Goal: Task Accomplishment & Management: Use online tool/utility

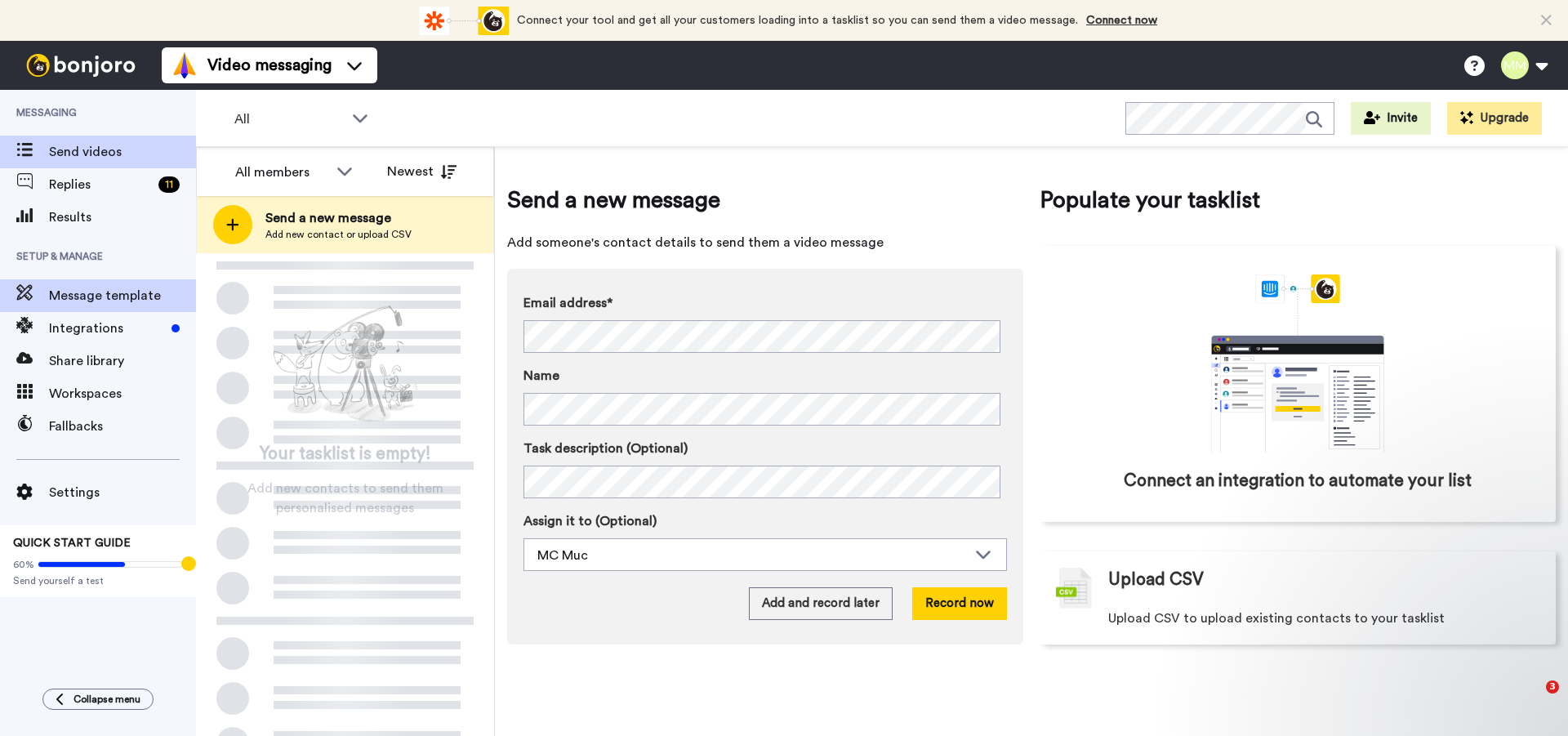
click at [109, 290] on span "Message template" at bounding box center [122, 296] width 147 height 20
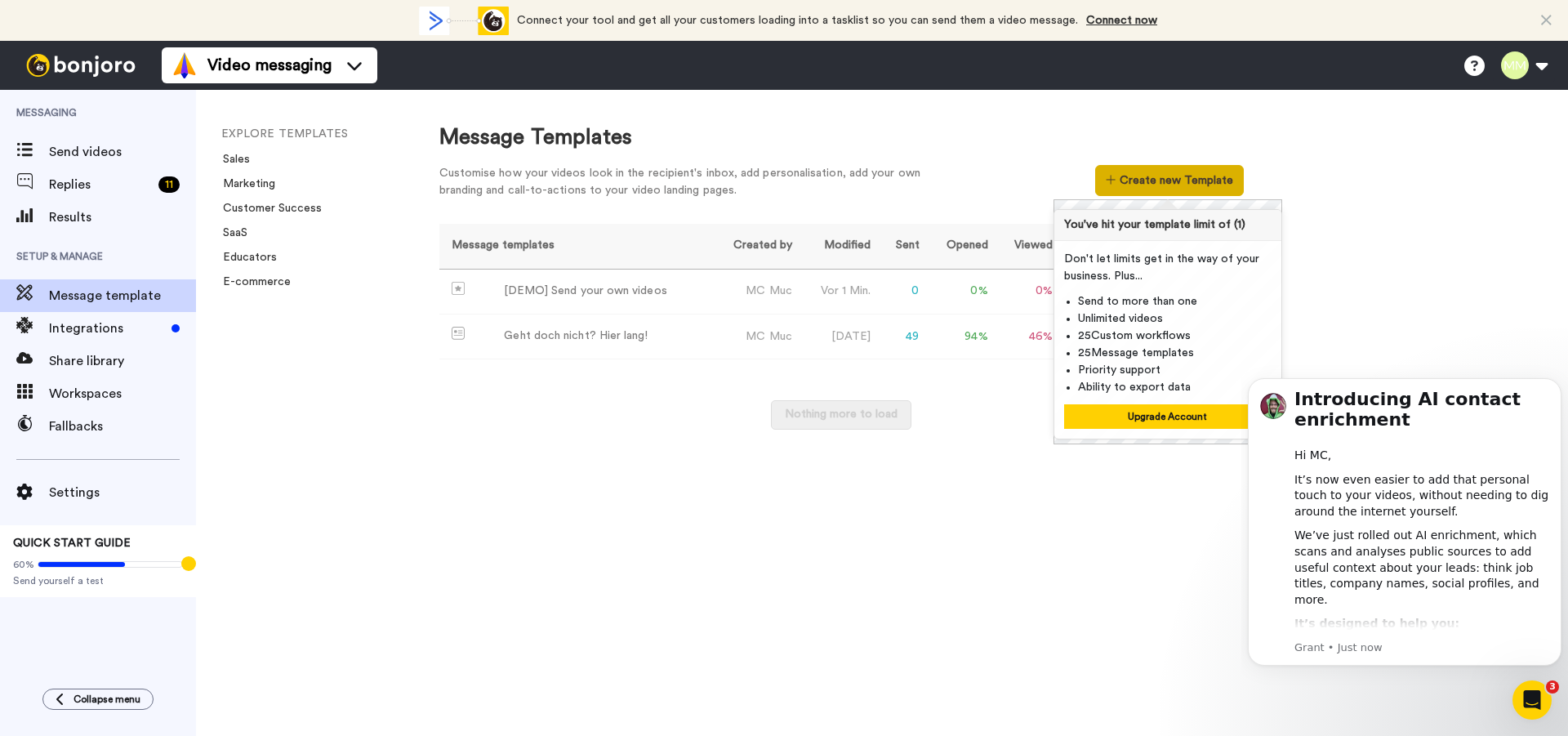
click at [1151, 178] on button "Create new Template" at bounding box center [1169, 180] width 148 height 31
click at [605, 332] on div "Geht doch nicht? Hier lang!" at bounding box center [575, 336] width 143 height 17
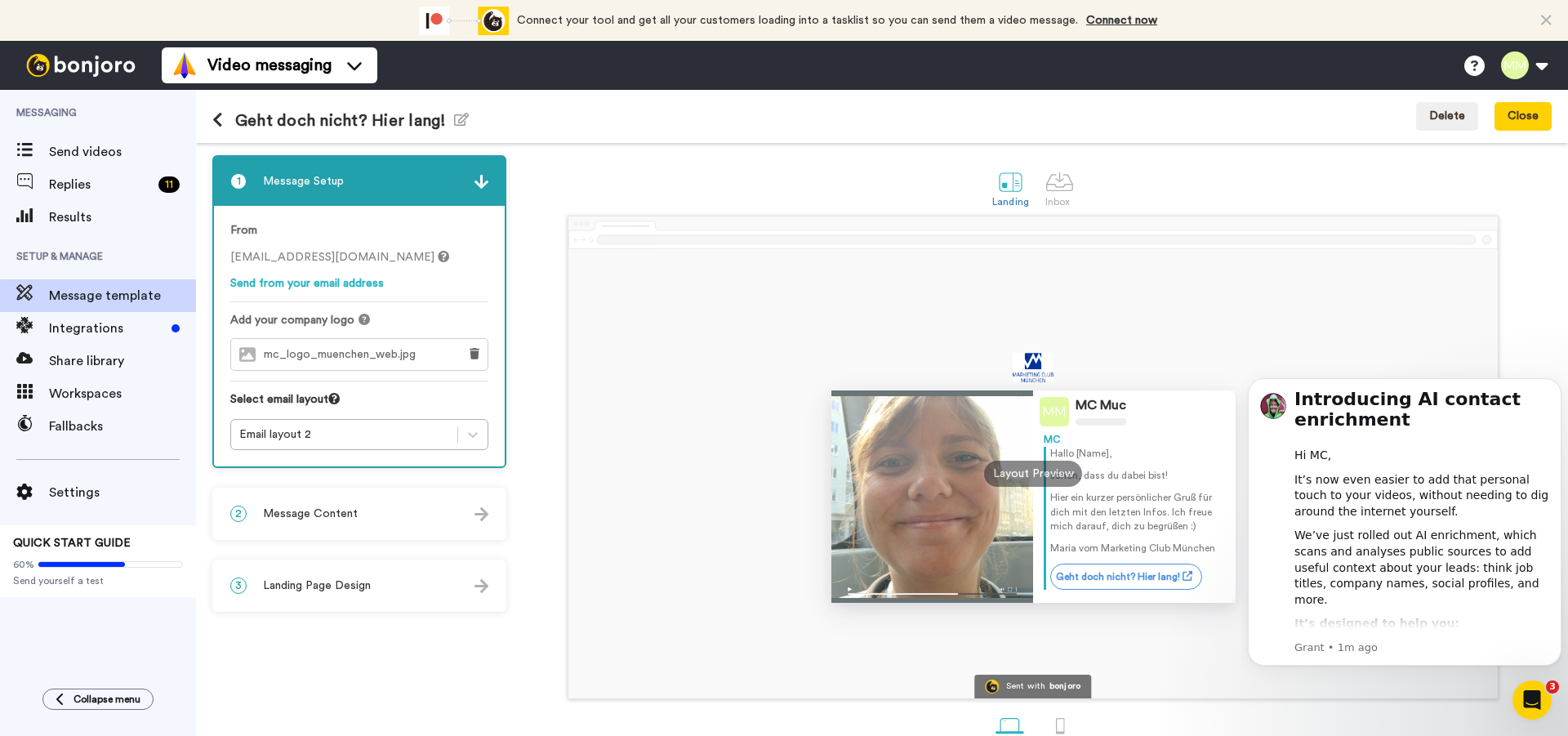
click at [1546, 23] on icon at bounding box center [1546, 21] width 11 height 17
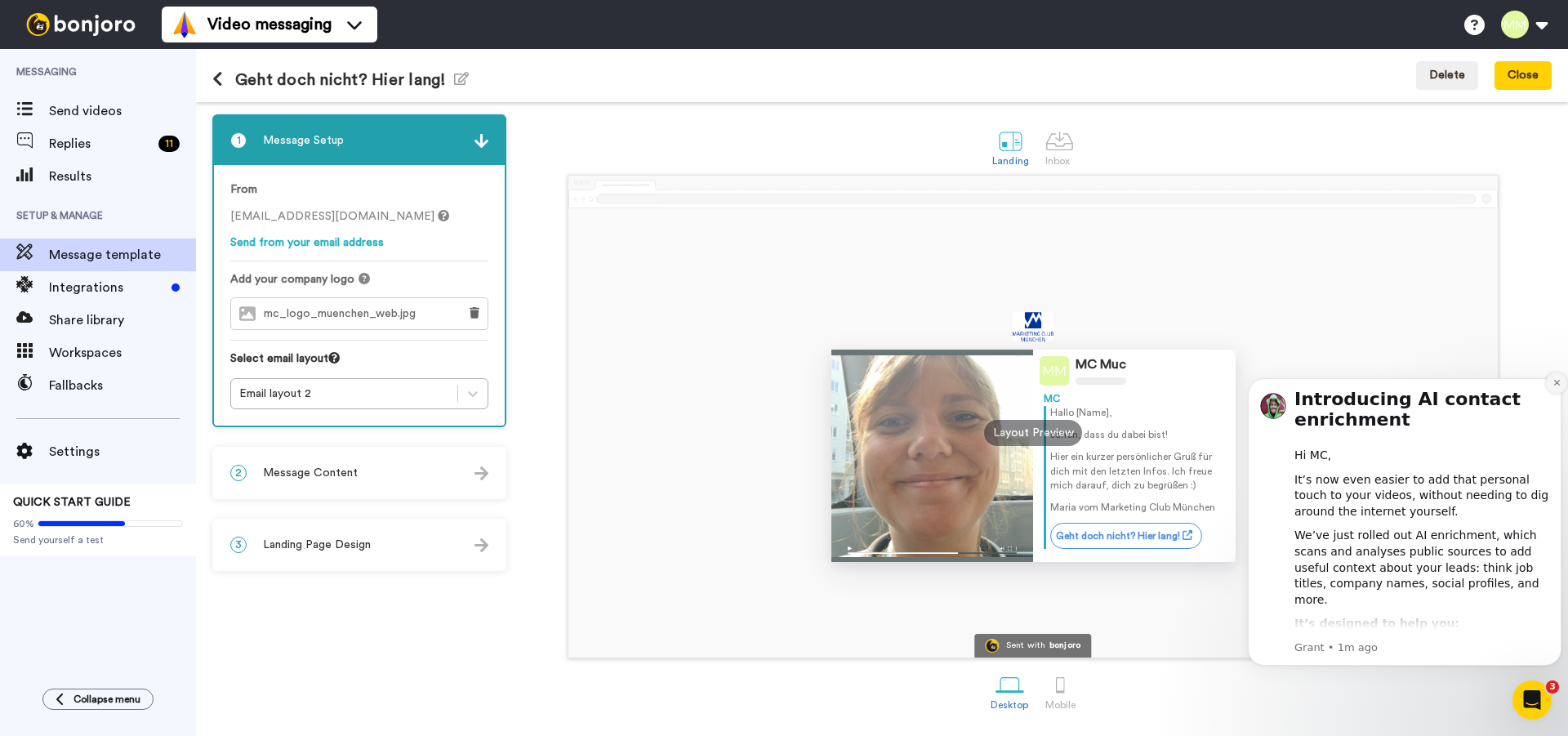
click at [1560, 386] on icon "Dismiss notification" at bounding box center [1557, 382] width 9 height 9
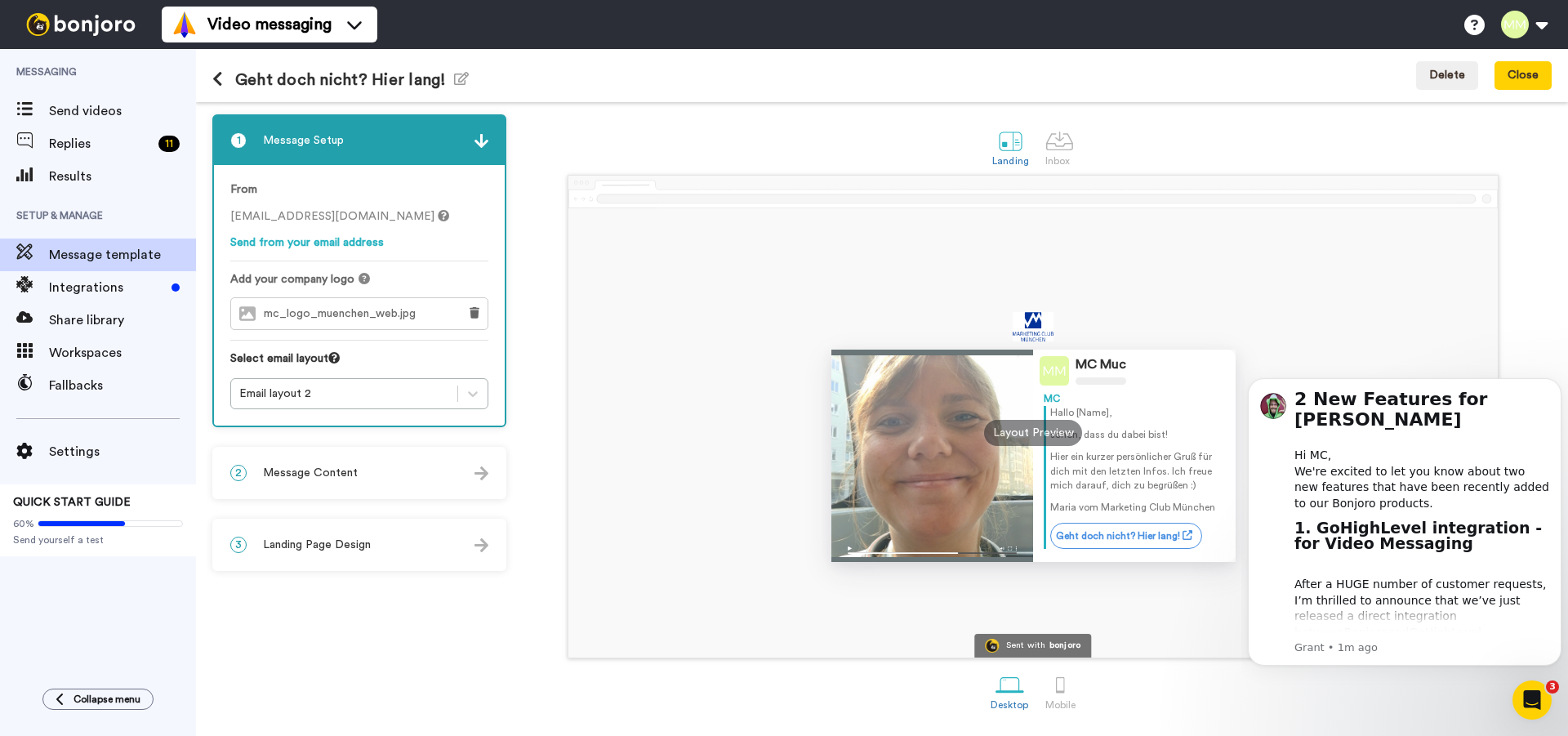
click at [1560, 386] on icon "Dismiss notification" at bounding box center [1557, 382] width 7 height 7
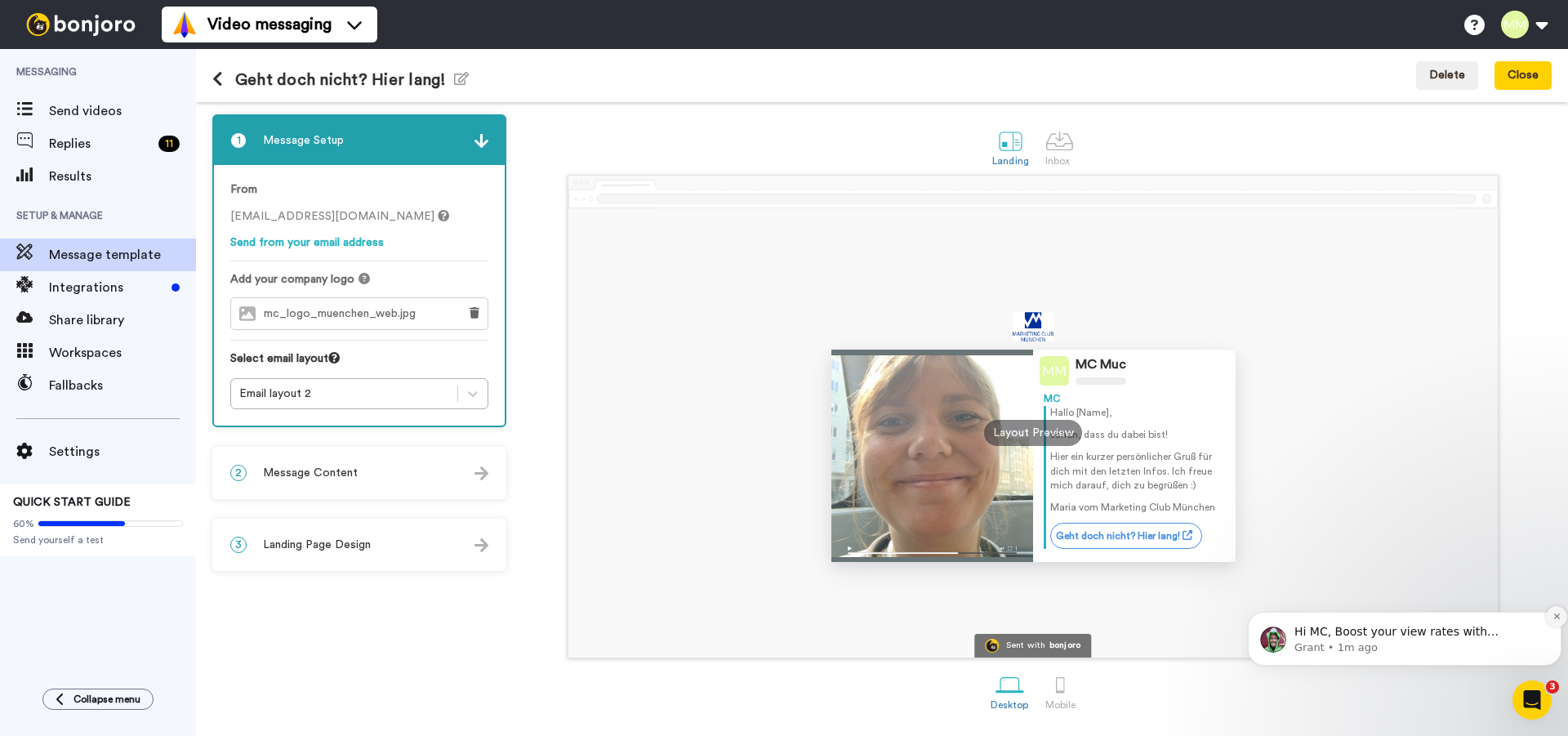
click at [1558, 616] on icon "Dismiss notification" at bounding box center [1557, 616] width 9 height 9
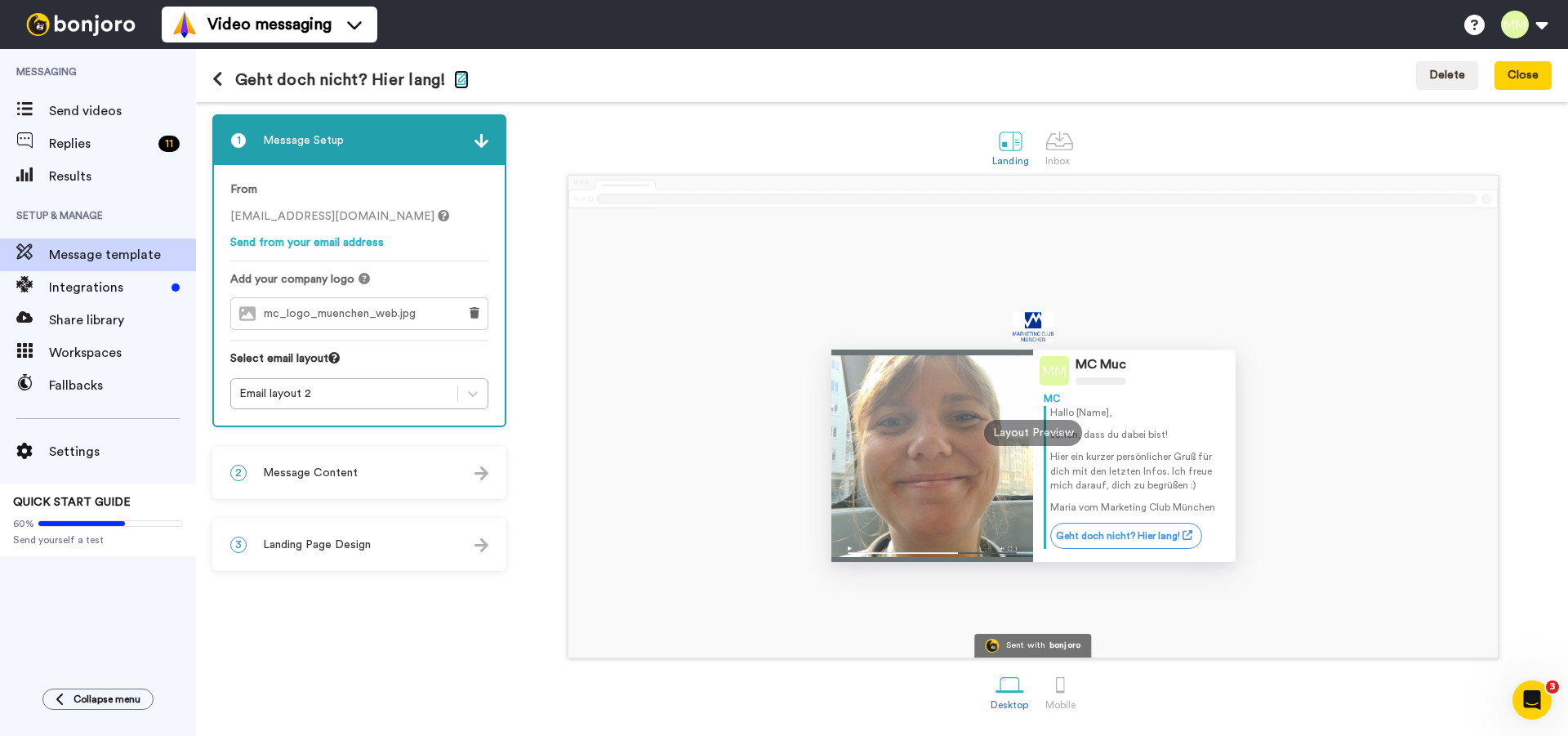
click at [466, 78] on icon "button" at bounding box center [462, 79] width 15 height 13
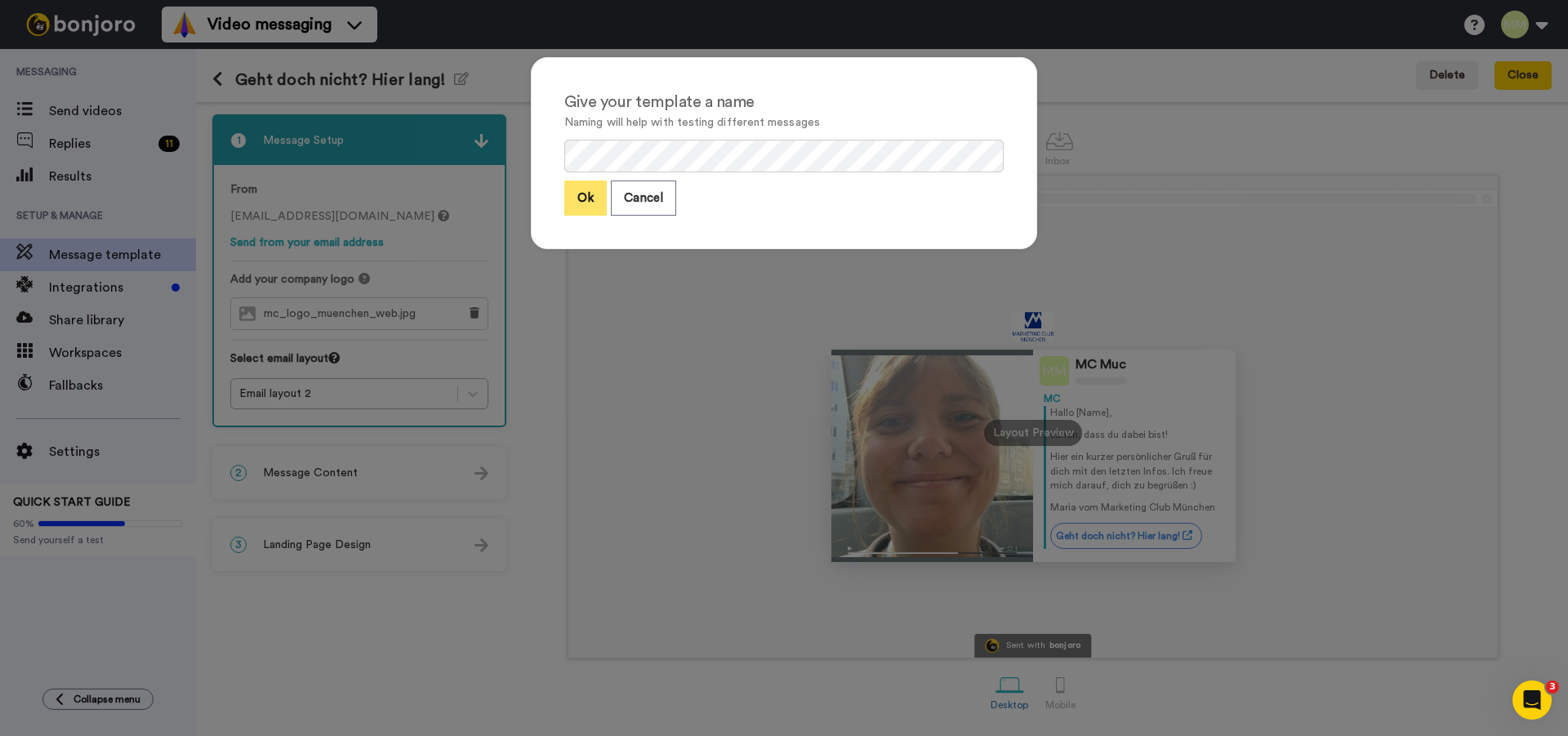
click at [566, 199] on button "Ok" at bounding box center [585, 198] width 42 height 35
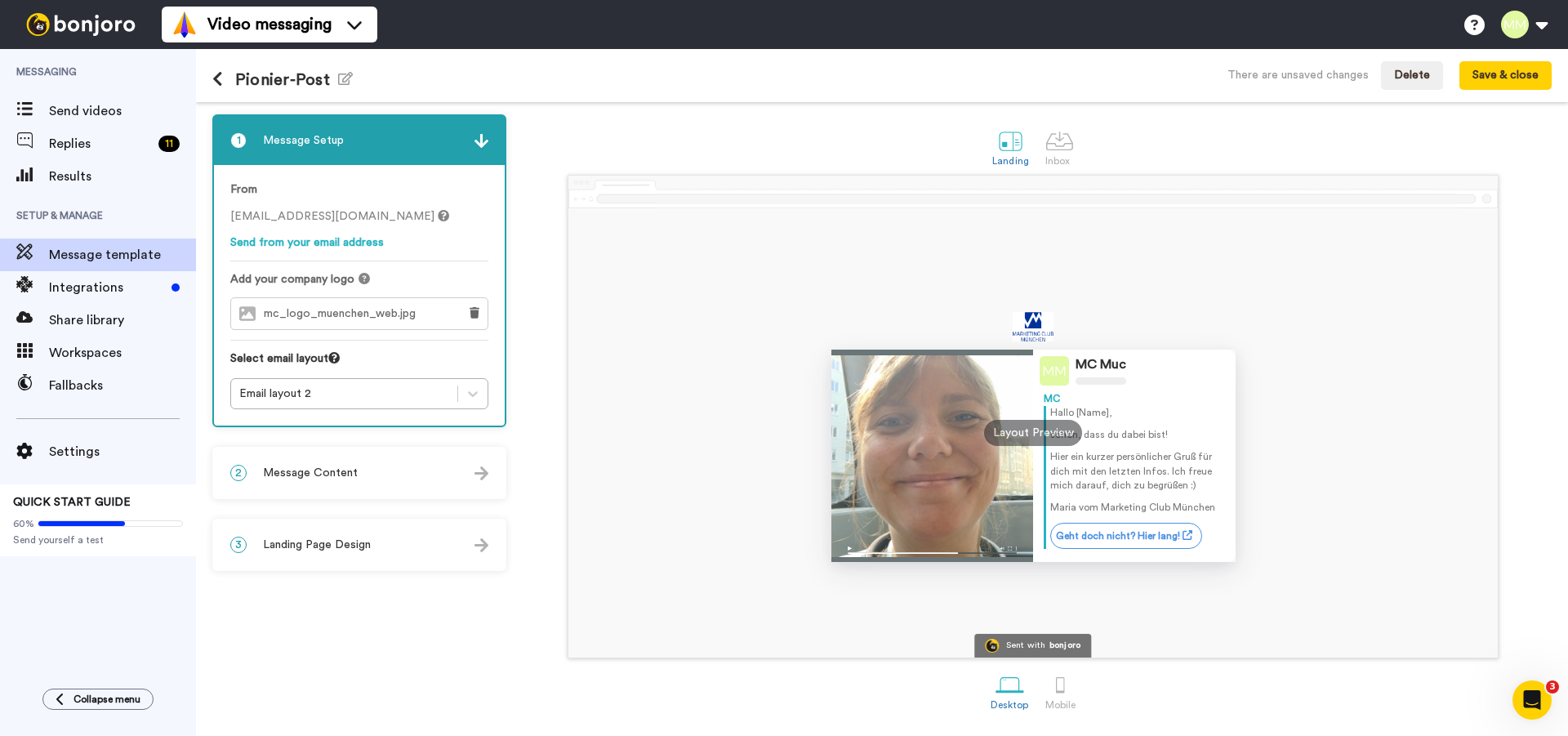
click at [465, 472] on div "2 Message Content" at bounding box center [359, 472] width 291 height 49
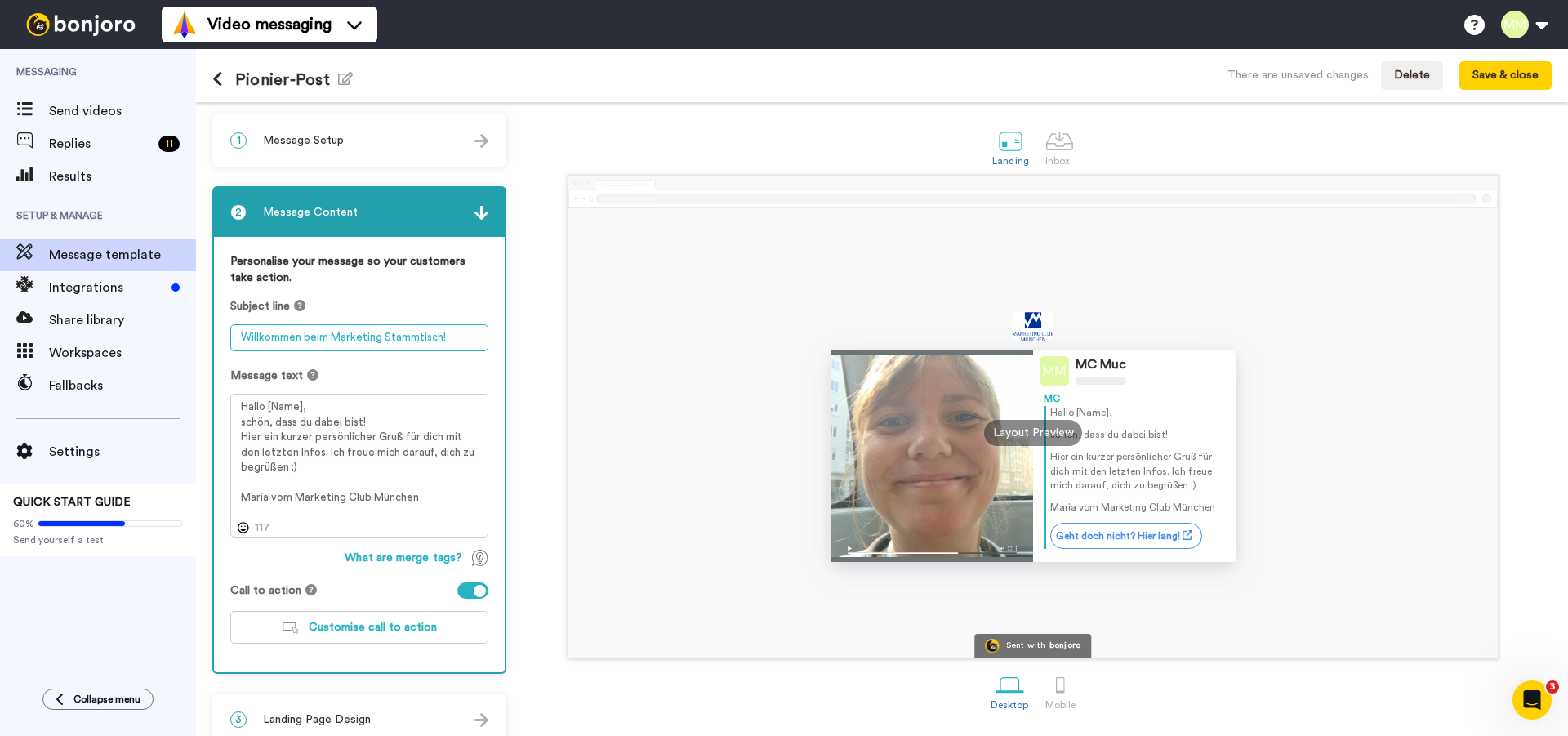
drag, startPoint x: 450, startPoint y: 340, endPoint x: 235, endPoint y: 312, distance: 216.8
click at [235, 324] on textarea "Willkommen beim Marketing Stammtisch!" at bounding box center [359, 337] width 258 height 27
type textarea "L"
type textarea "Marketing Club [GEOGRAPHIC_DATA] - long time no see!"
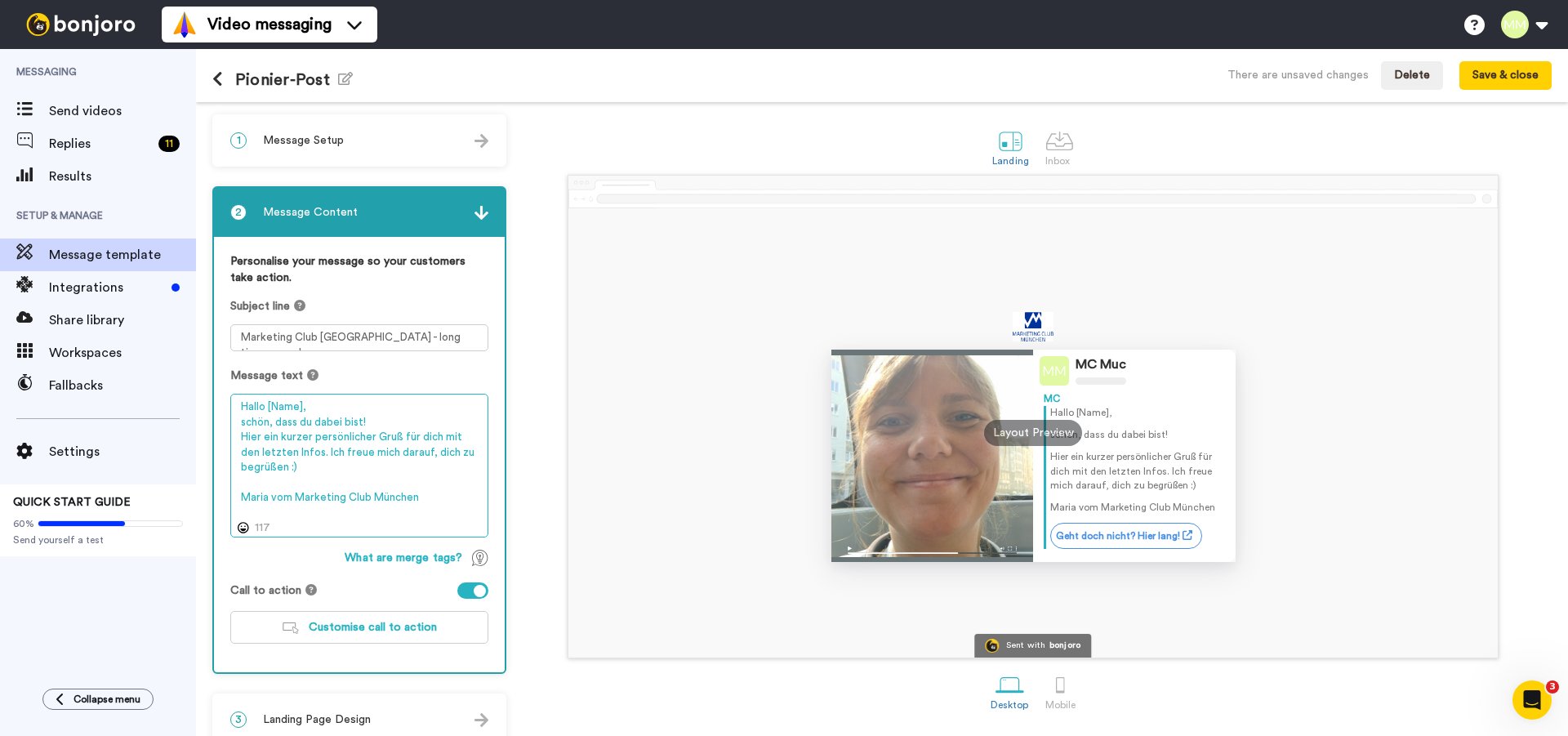
drag, startPoint x: 375, startPoint y: 419, endPoint x: 239, endPoint y: 419, distance: 136.0
click at [239, 419] on textarea "Hallo [Name], schön, dass du dabei bist! Hier ein kurzer persönlicher Gruß für …" at bounding box center [359, 465] width 258 height 143
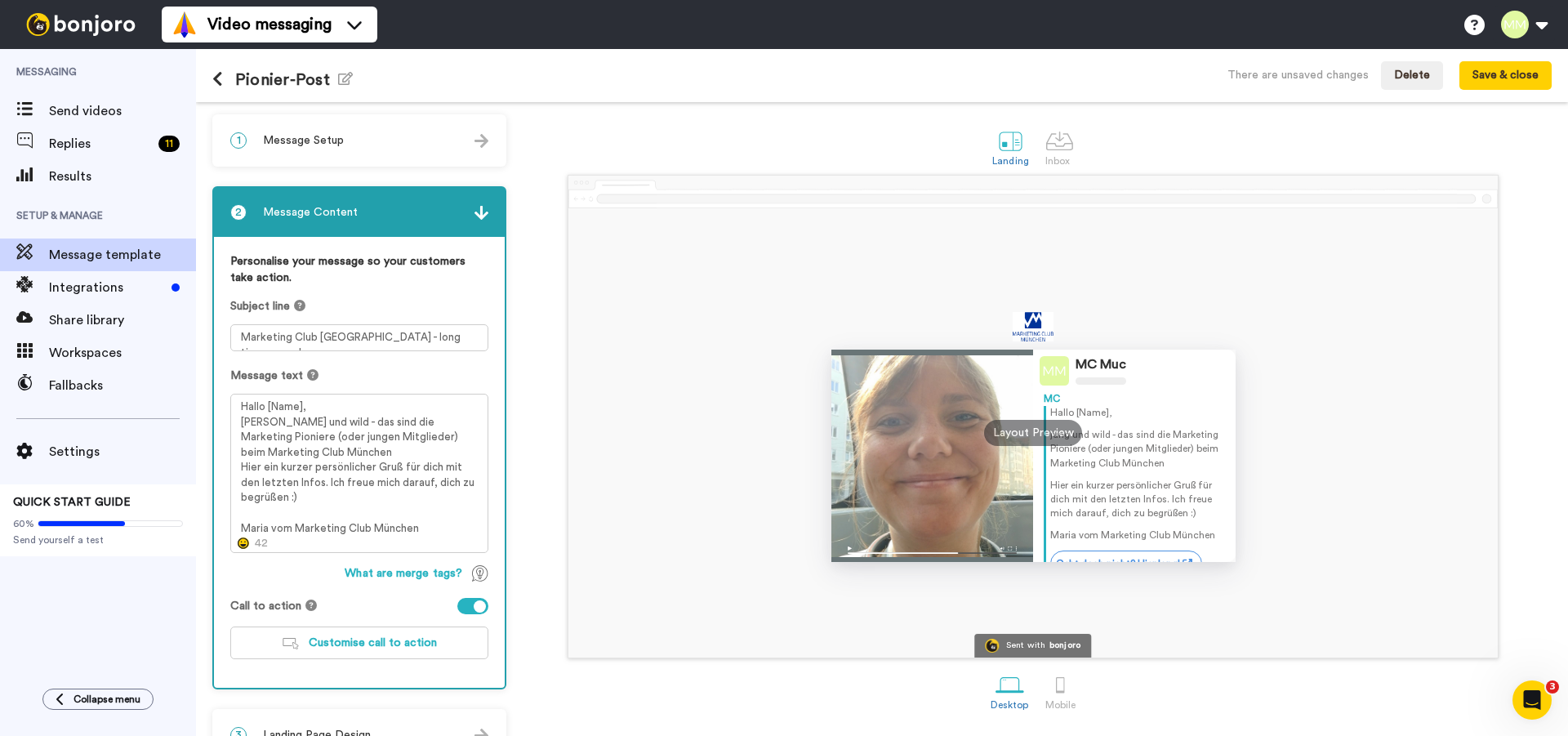
click at [244, 544] on icon at bounding box center [244, 544] width 12 height 12
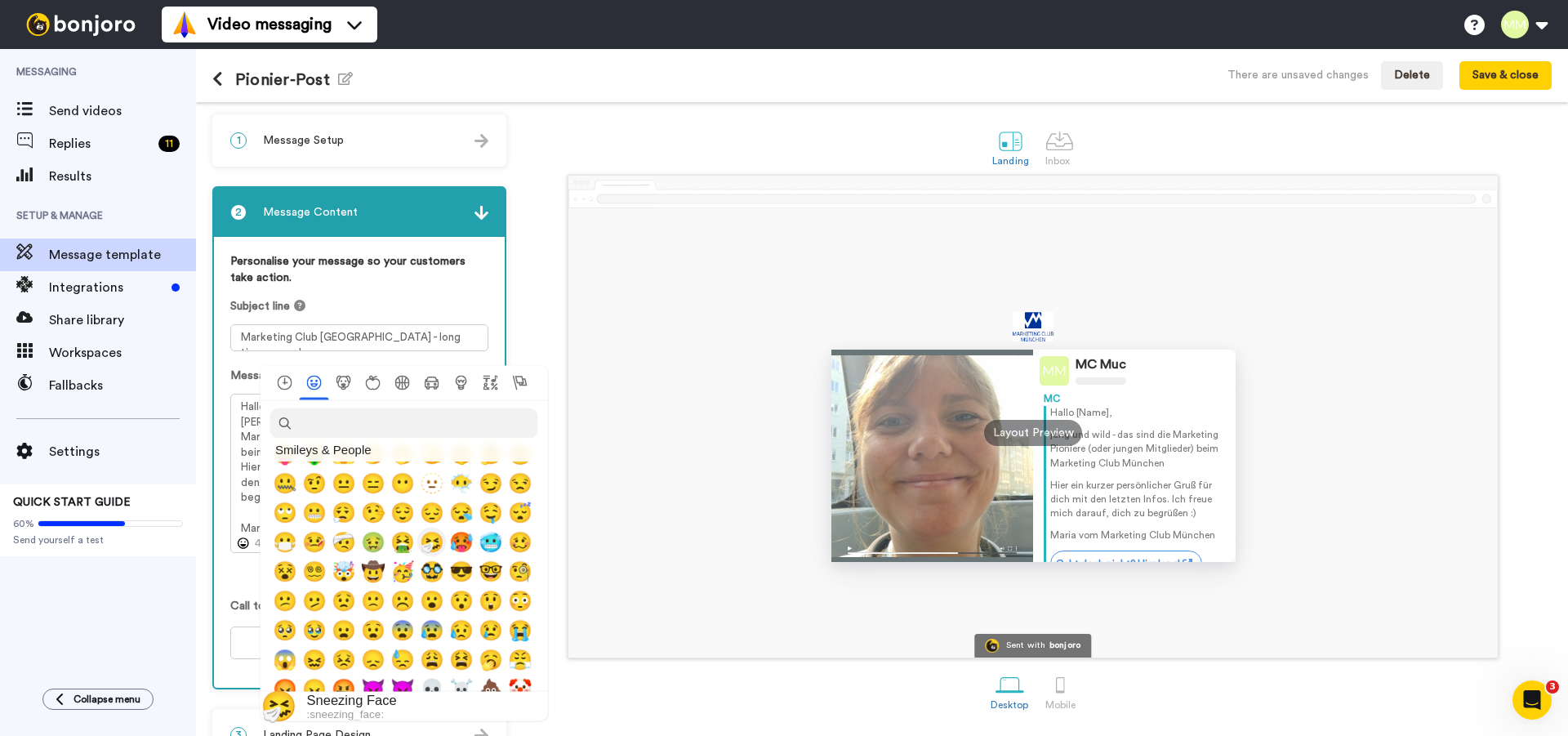
scroll to position [167, 0]
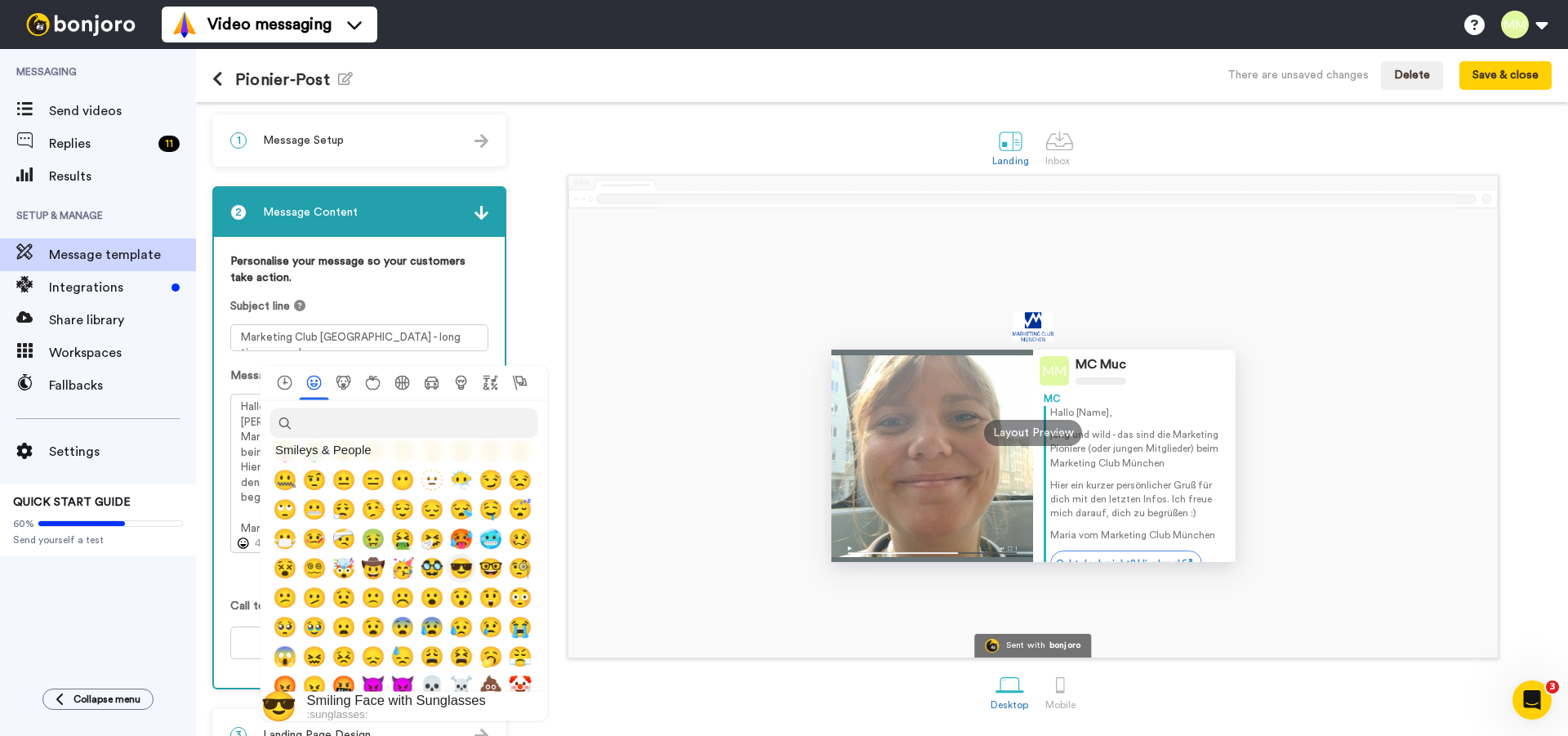
click at [462, 568] on span "😎" at bounding box center [462, 569] width 25 height 23
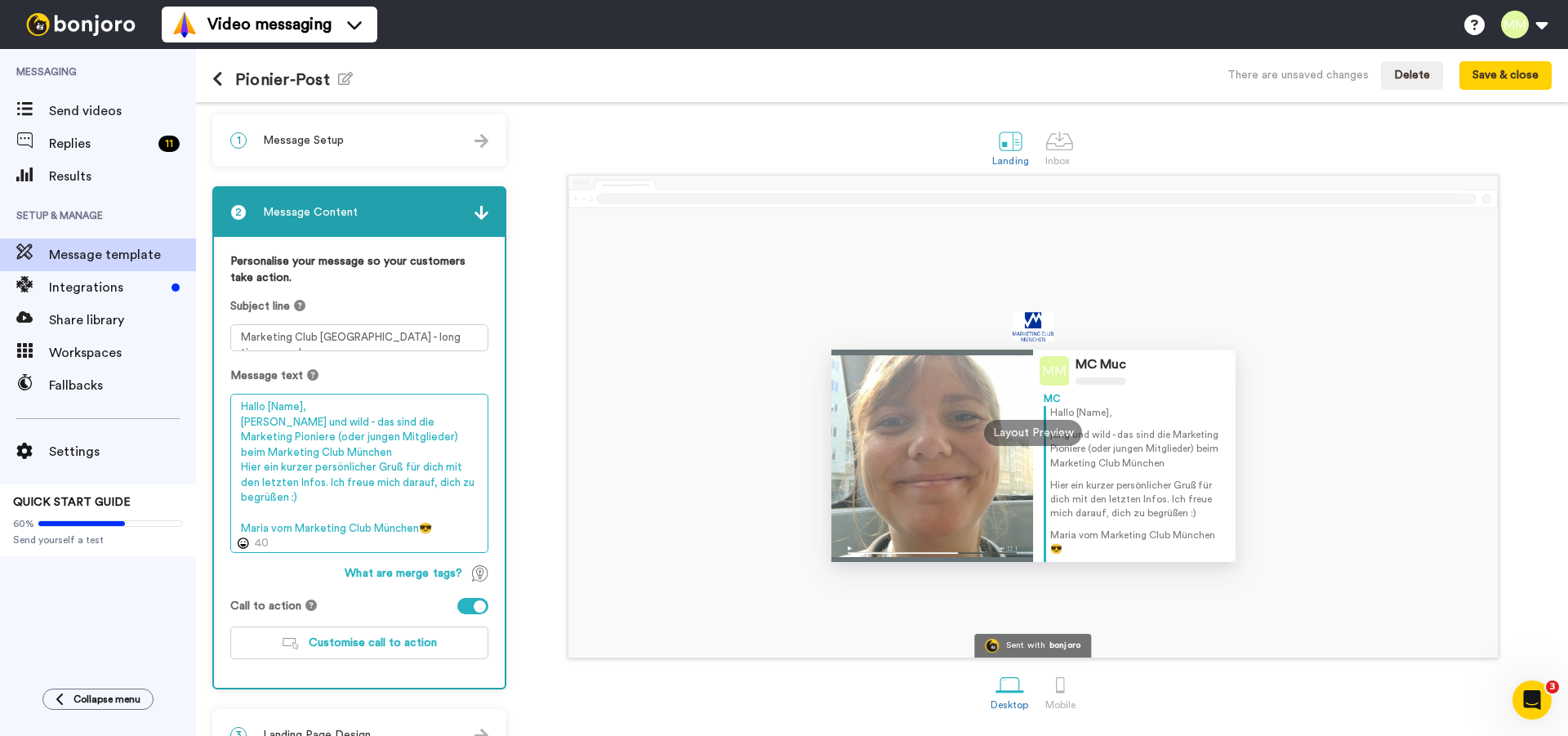
click at [301, 455] on textarea "Hallo [Name], [PERSON_NAME] und wild - das sind die Marketing Pioniere (oder ju…" at bounding box center [359, 473] width 258 height 159
drag, startPoint x: 442, startPoint y: 525, endPoint x: 421, endPoint y: 528, distance: 21.2
click at [421, 528] on textarea "Hallo [Name], [PERSON_NAME] und wild - das sind die Marketing Pioniere (oder ju…" at bounding box center [359, 473] width 258 height 159
click at [301, 454] on textarea "Hallo [Name], [PERSON_NAME] und wild - das sind die Marketing Pioniere (oder ju…" at bounding box center [359, 473] width 258 height 159
paste textarea "😎"
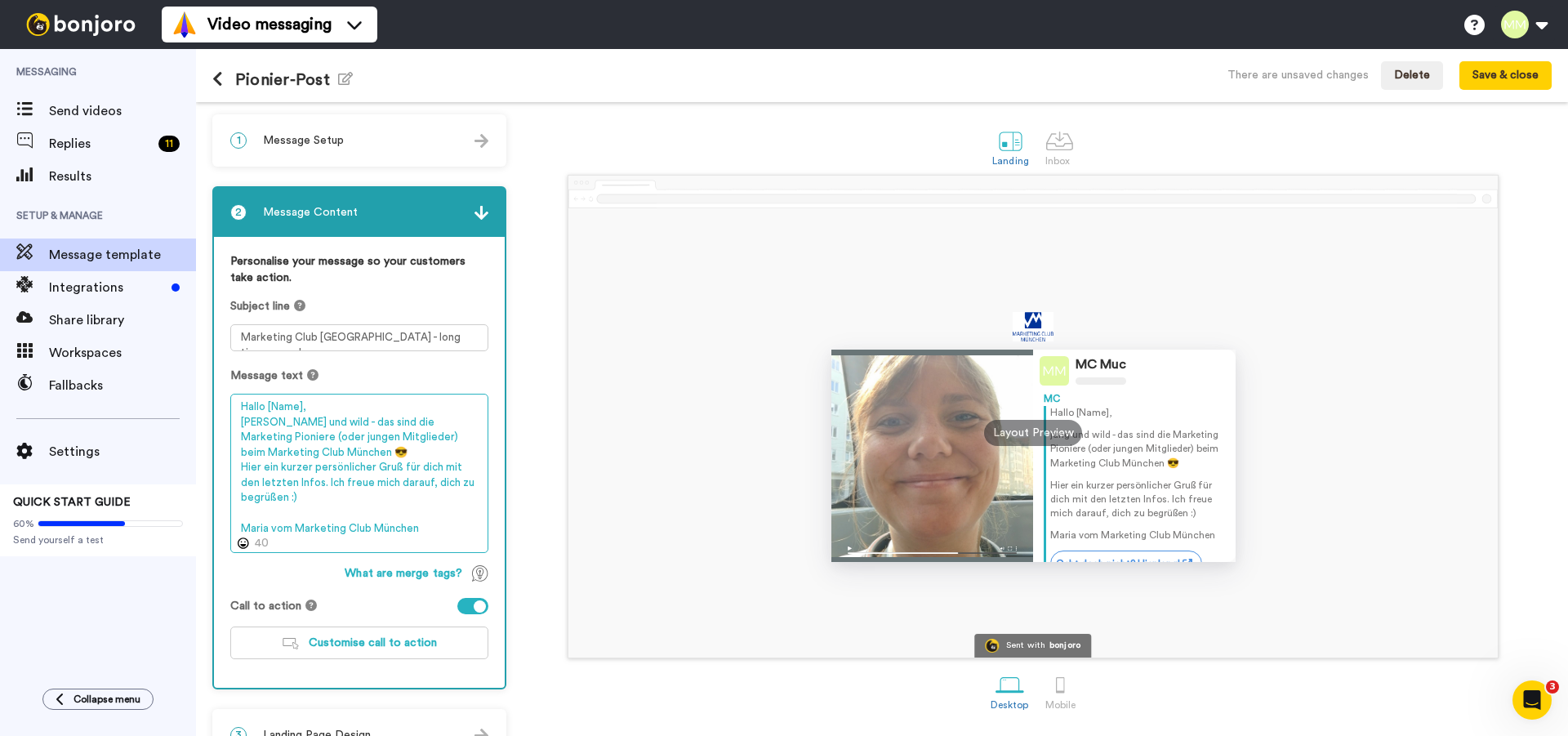
drag, startPoint x: 459, startPoint y: 468, endPoint x: 298, endPoint y: 478, distance: 161.3
click at [298, 478] on textarea "Hallo [Name], [PERSON_NAME] und wild - das sind die Marketing Pioniere (oder ju…" at bounding box center [359, 473] width 258 height 159
drag, startPoint x: 307, startPoint y: 452, endPoint x: 234, endPoint y: 420, distance: 79.7
click at [234, 420] on textarea "Hallo [Name], [PERSON_NAME] und wild - das sind die Marketing Pioniere (oder ju…" at bounding box center [359, 473] width 258 height 159
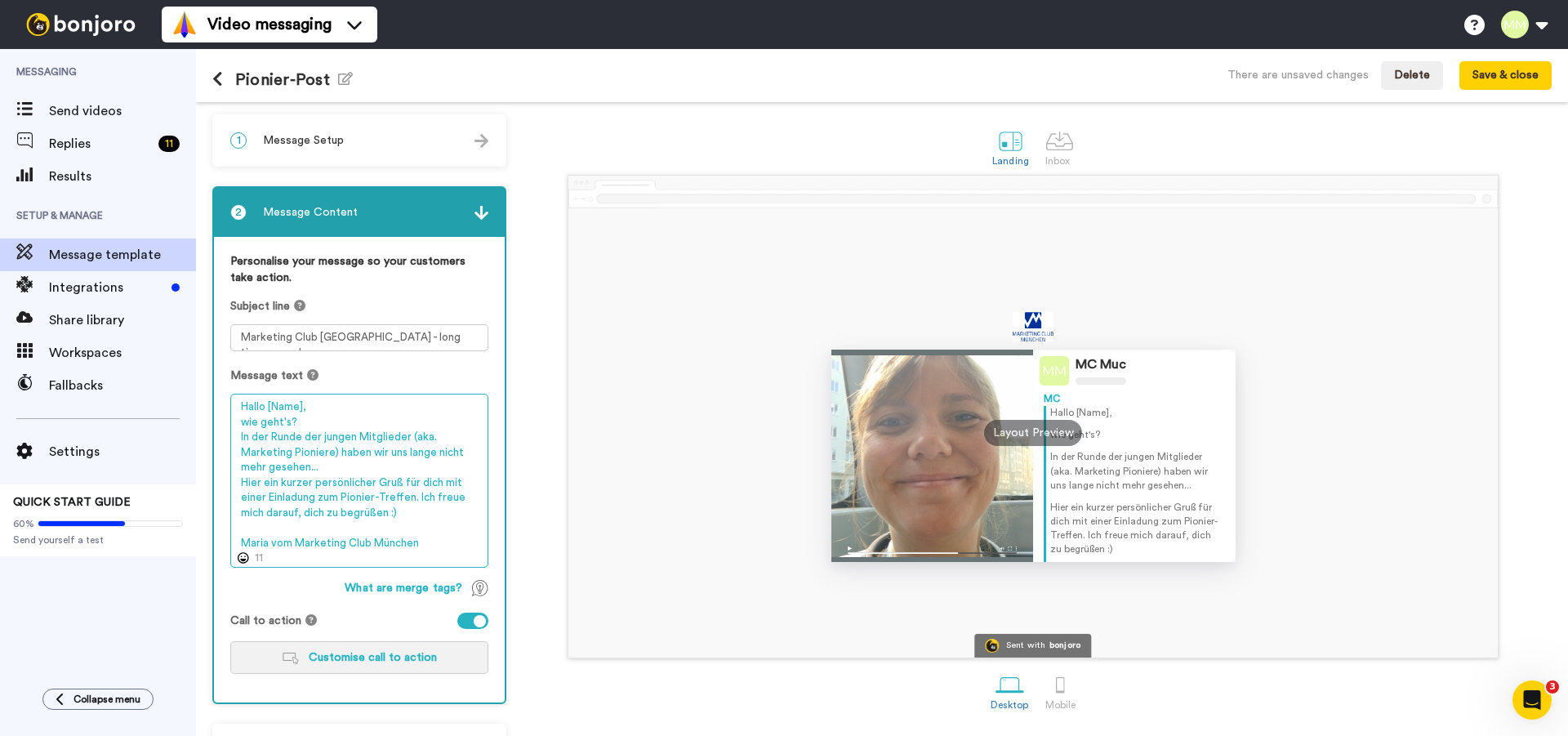
type textarea "Hallo [Name], wie geht's? In der Runde der jungen Mitglieder (aka. Marketing Pi…"
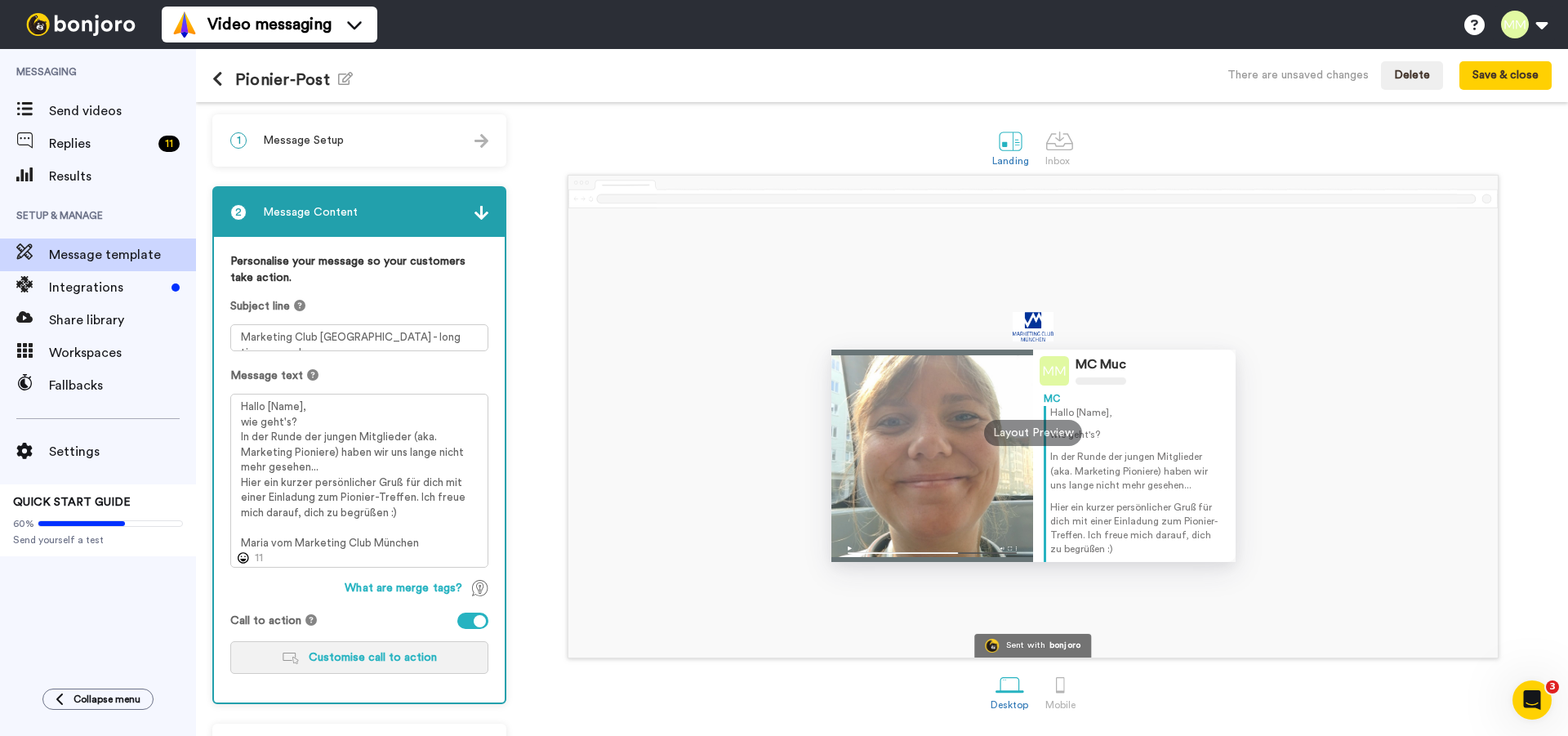
click at [384, 662] on span "Customise call to action" at bounding box center [373, 658] width 128 height 12
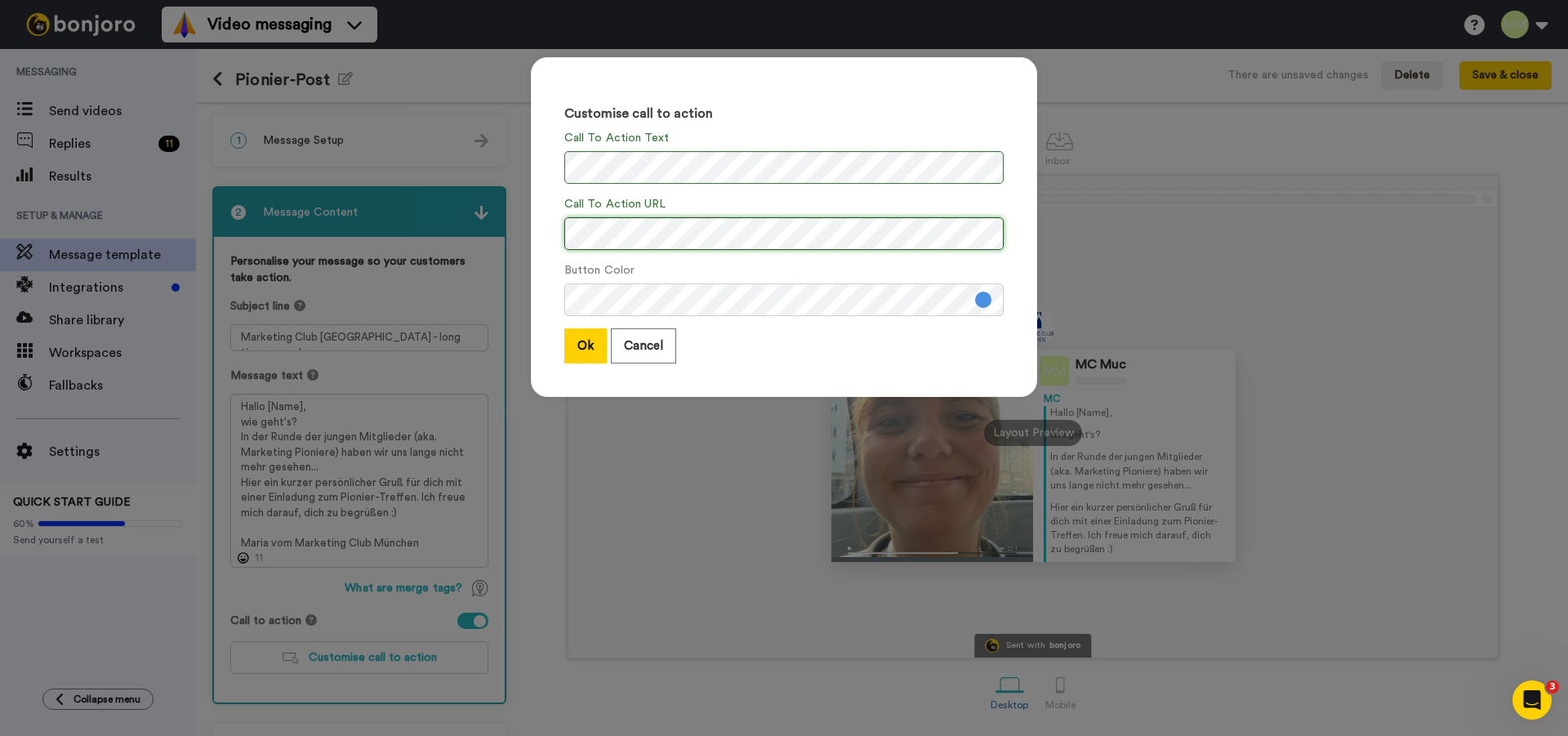
scroll to position [0, 135]
click at [580, 348] on button "Ok" at bounding box center [585, 346] width 42 height 35
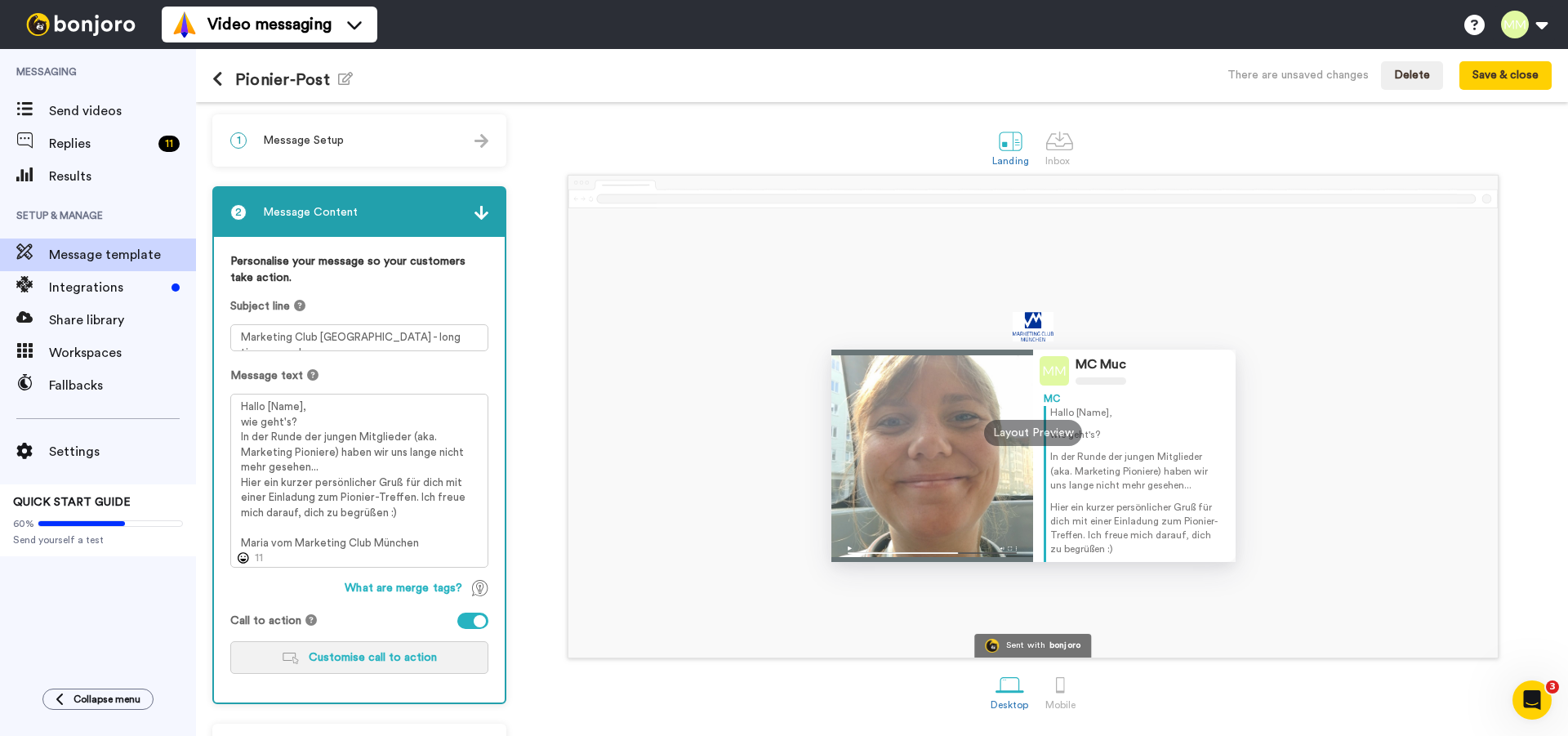
scroll to position [74, 0]
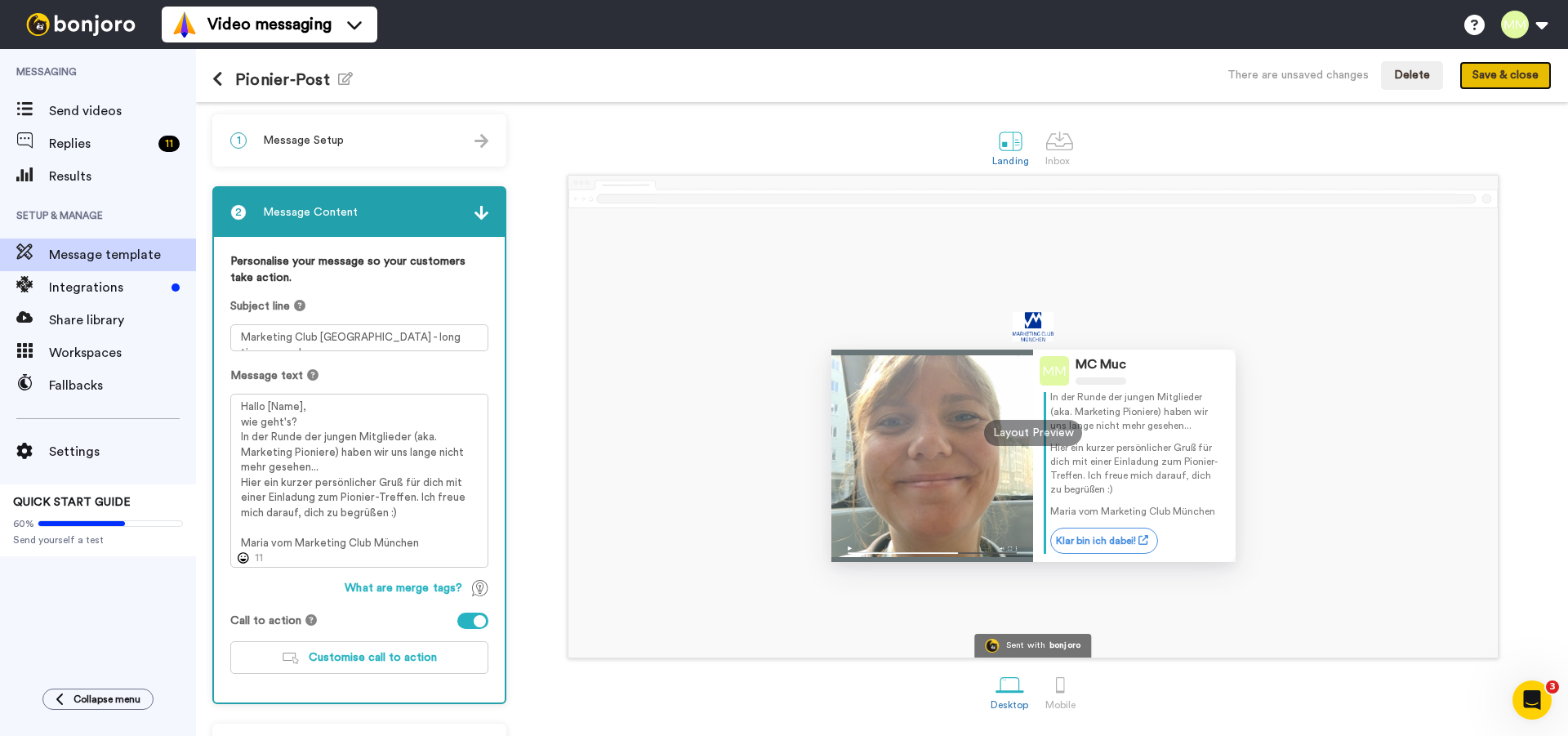
click at [1503, 76] on button "Save & close" at bounding box center [1505, 75] width 92 height 29
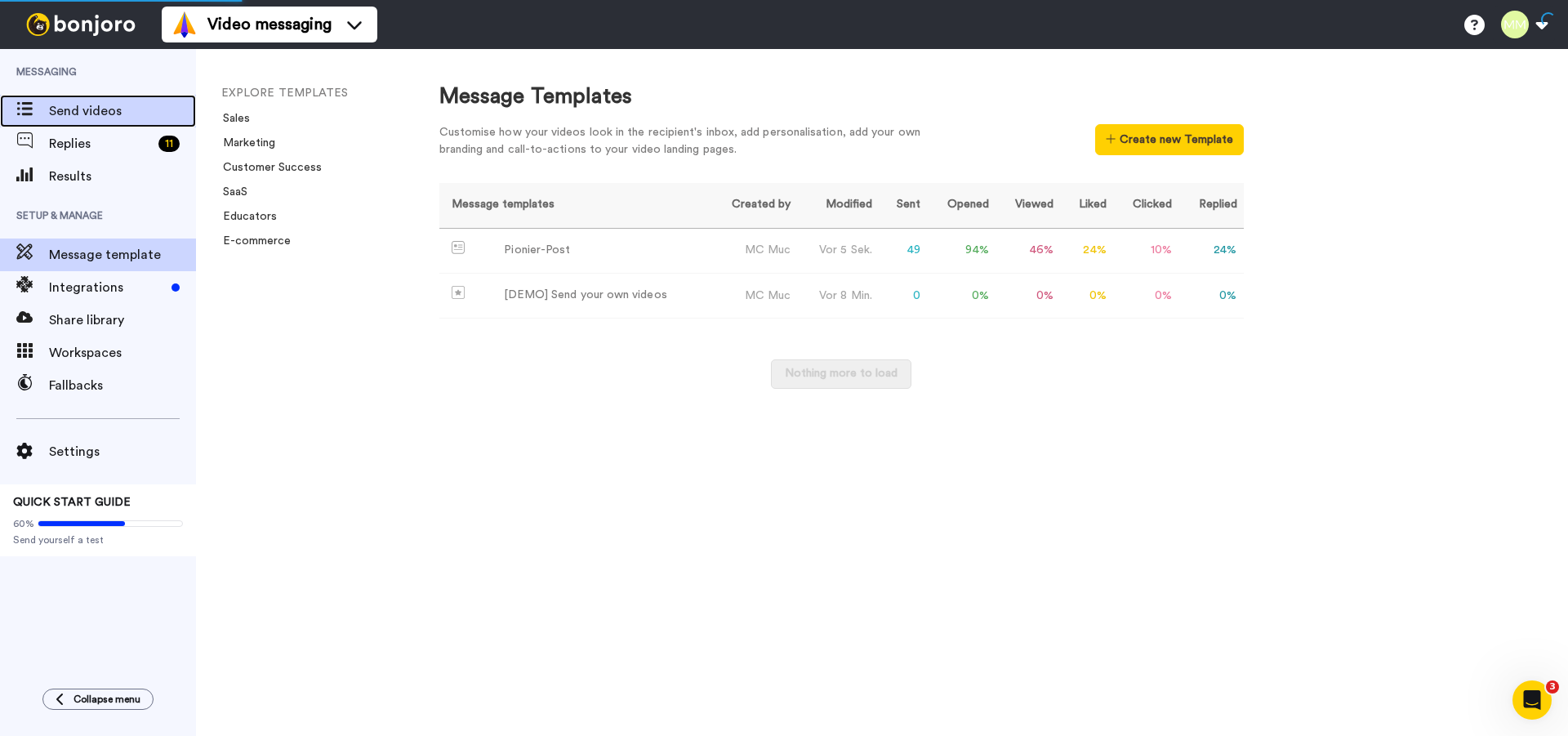
click at [69, 114] on span "Send videos" at bounding box center [122, 111] width 147 height 20
